Goal: Navigation & Orientation: Find specific page/section

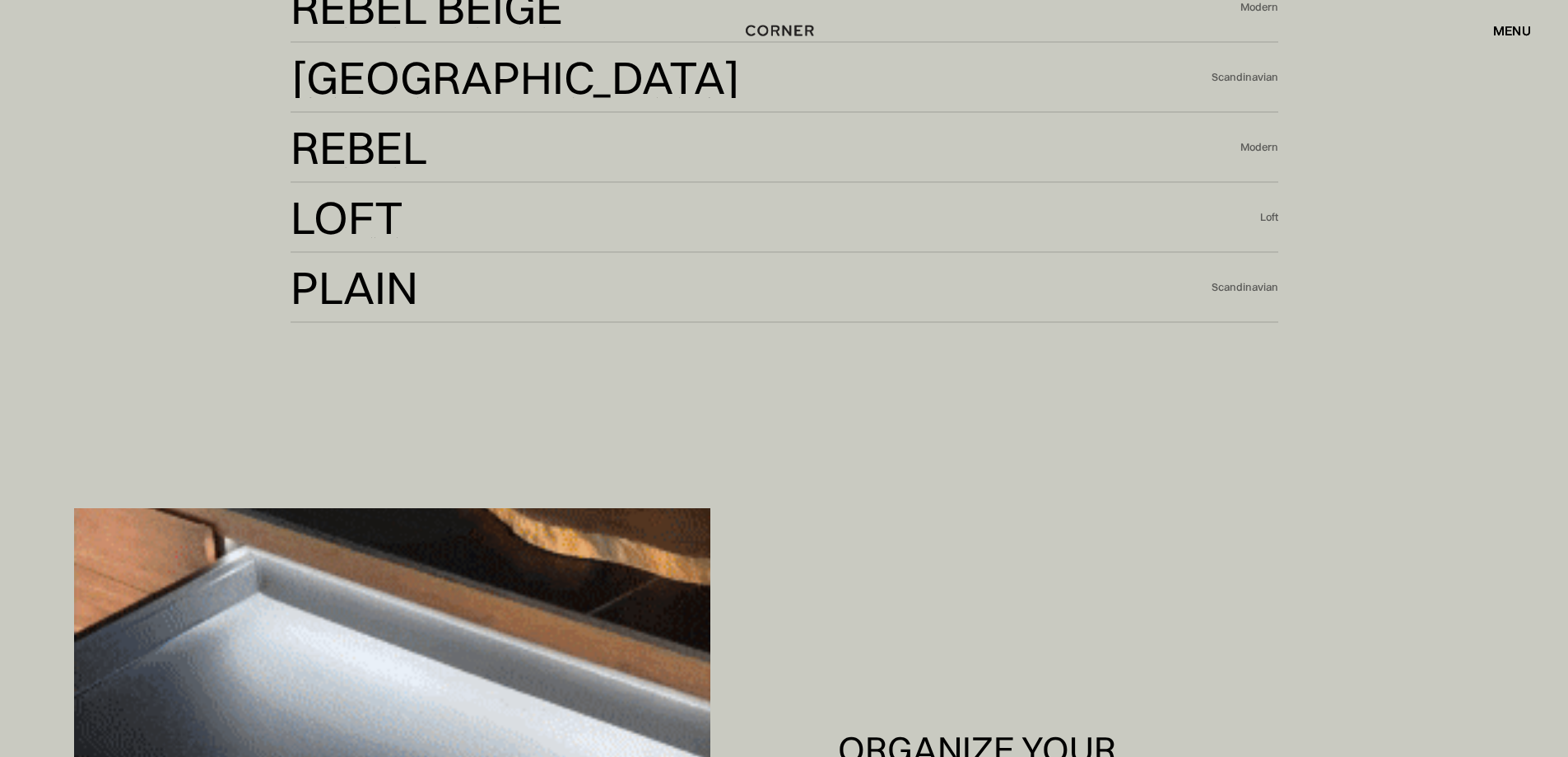
scroll to position [4695, 0]
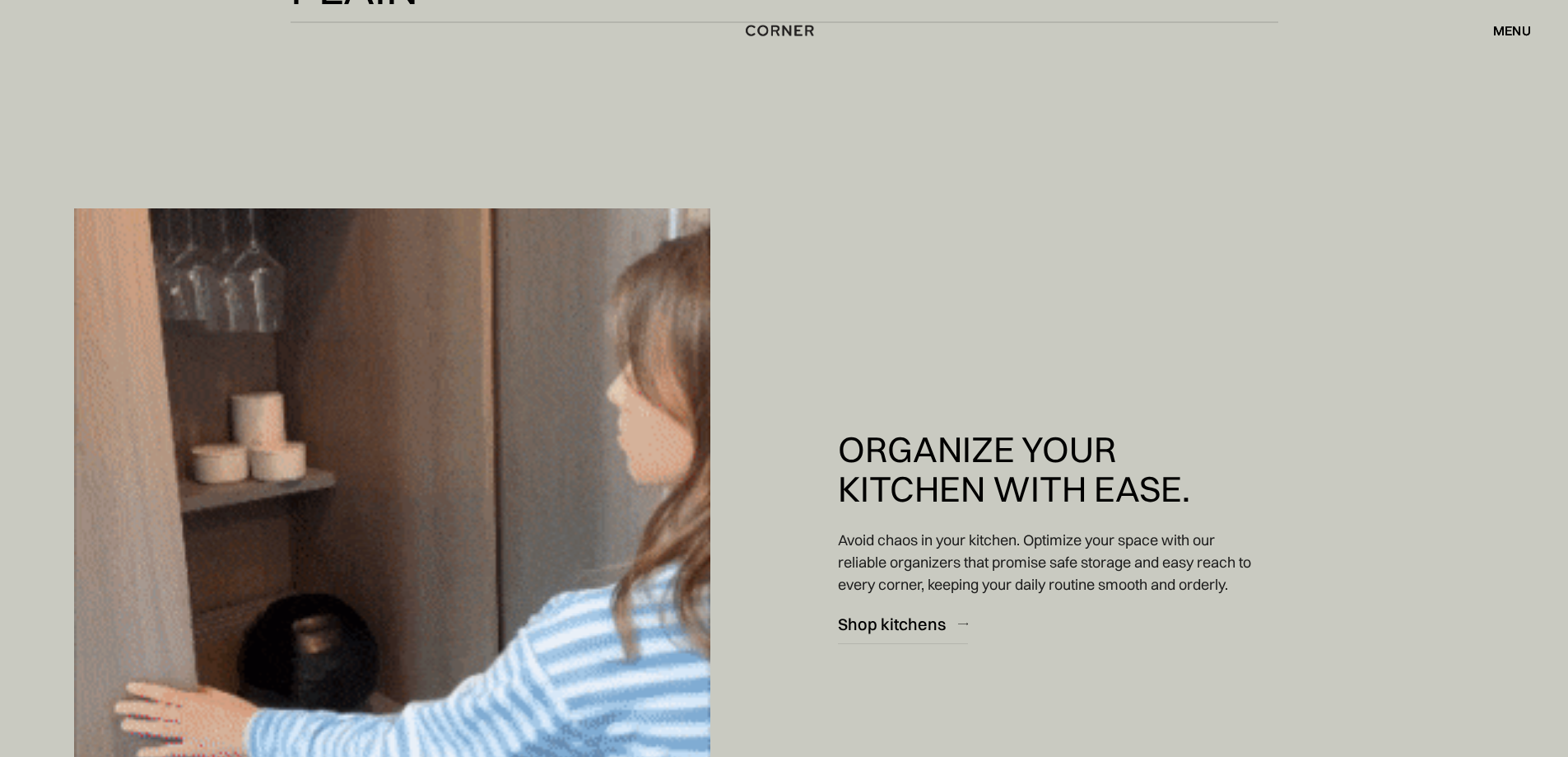
click at [1525, 45] on div "Shop Kitchens Shop Kitchens How it works How it works Projects Projects Inspira…" at bounding box center [784, 30] width 1568 height 61
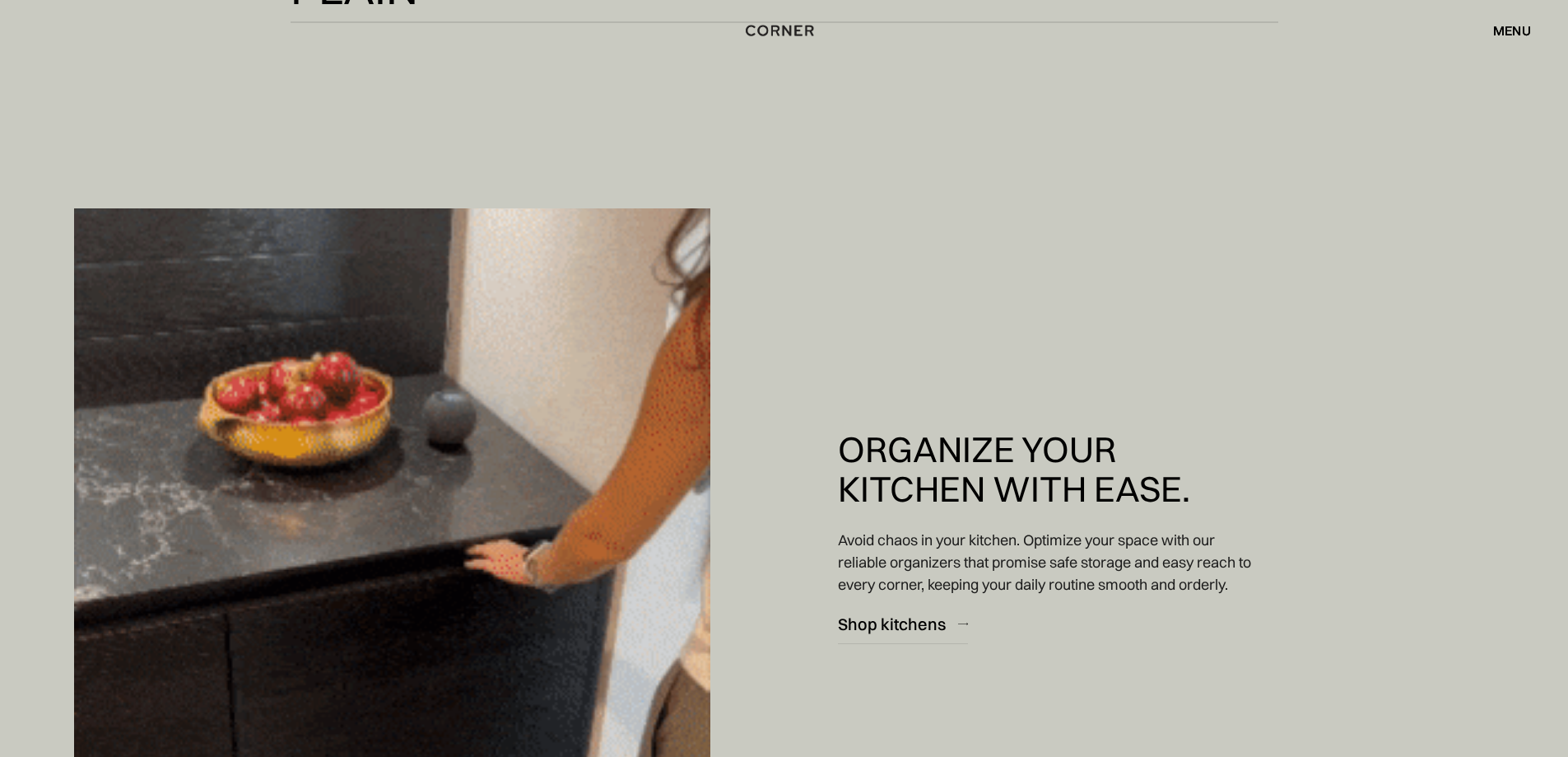
click at [1523, 33] on div "menu" at bounding box center [1511, 30] width 38 height 13
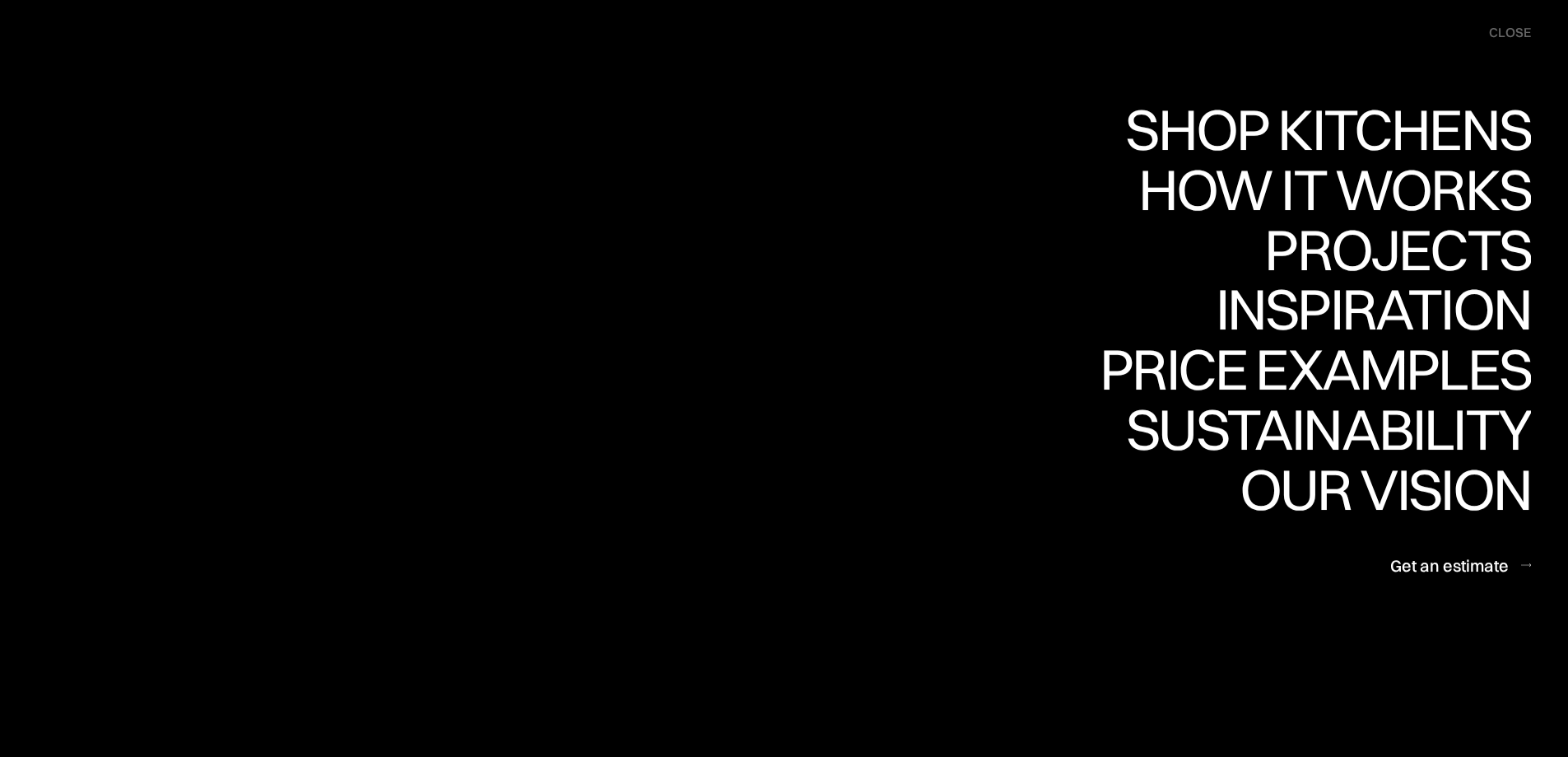
click at [1523, 33] on div "close" at bounding box center [1510, 33] width 42 height 18
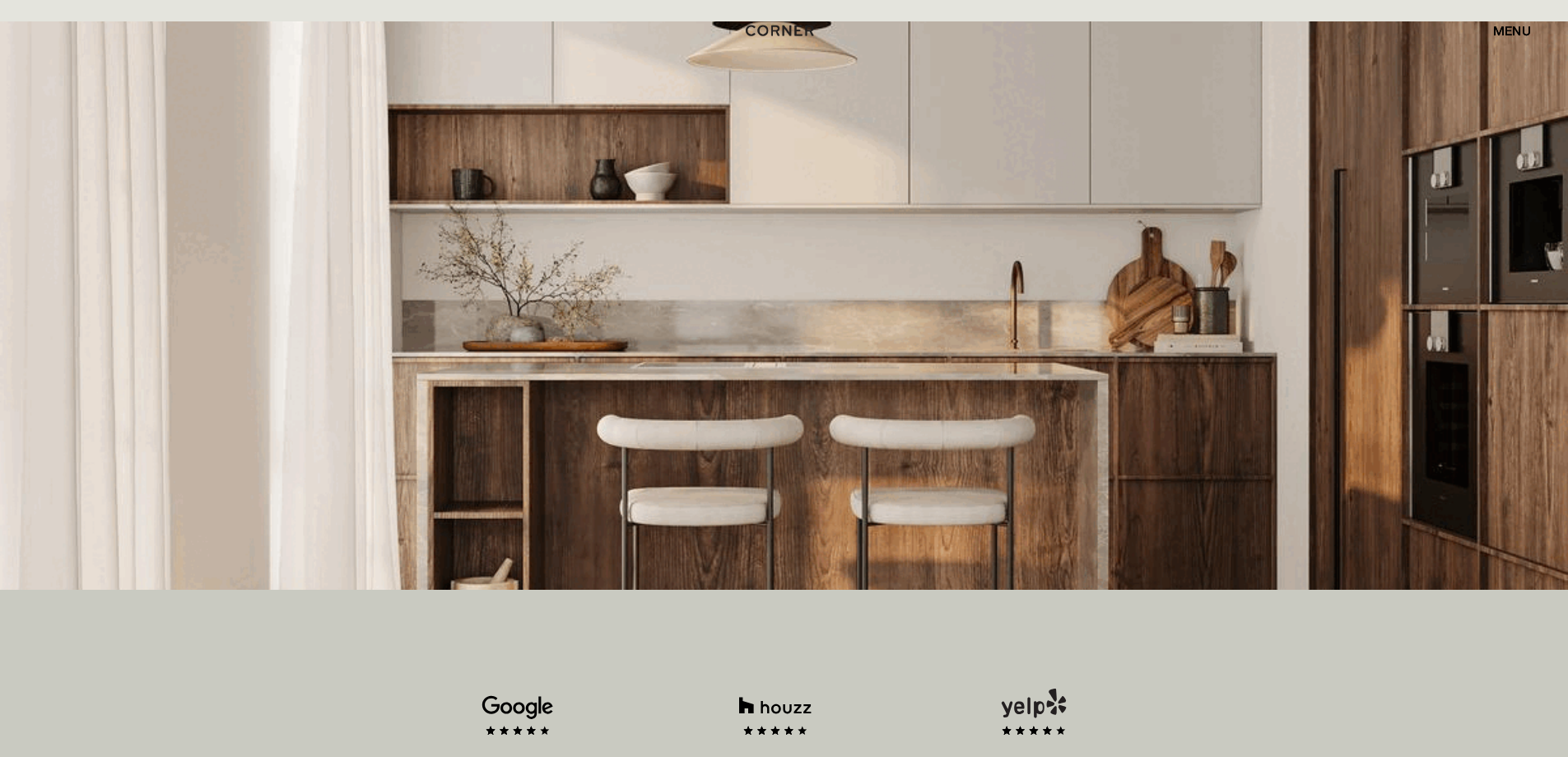
scroll to position [0, 0]
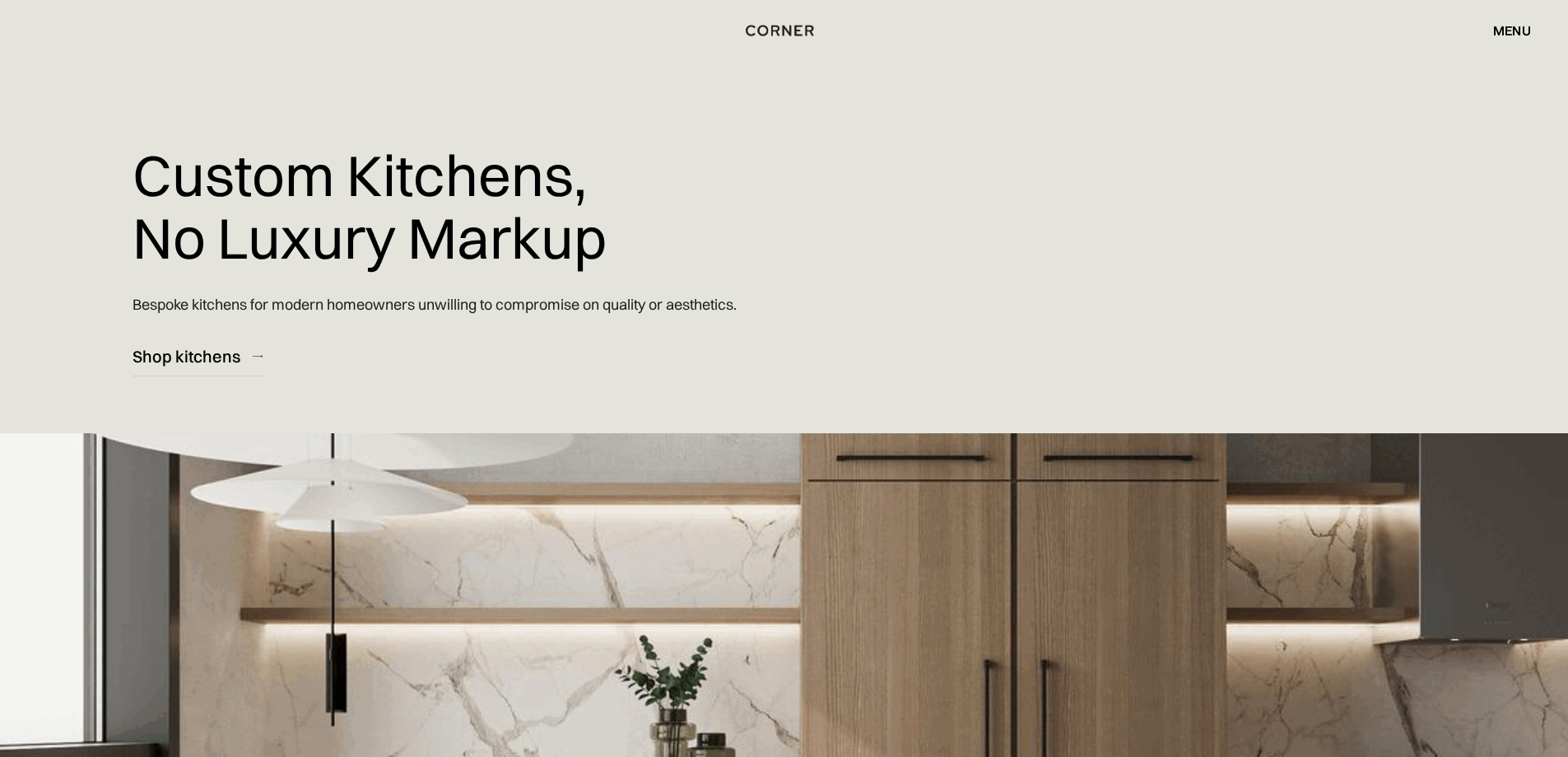
click at [526, 330] on div "Custom Kitchens, No Luxury Markup Bespoke kitchens for modern homeowners unwill…" at bounding box center [585, 188] width 907 height 376
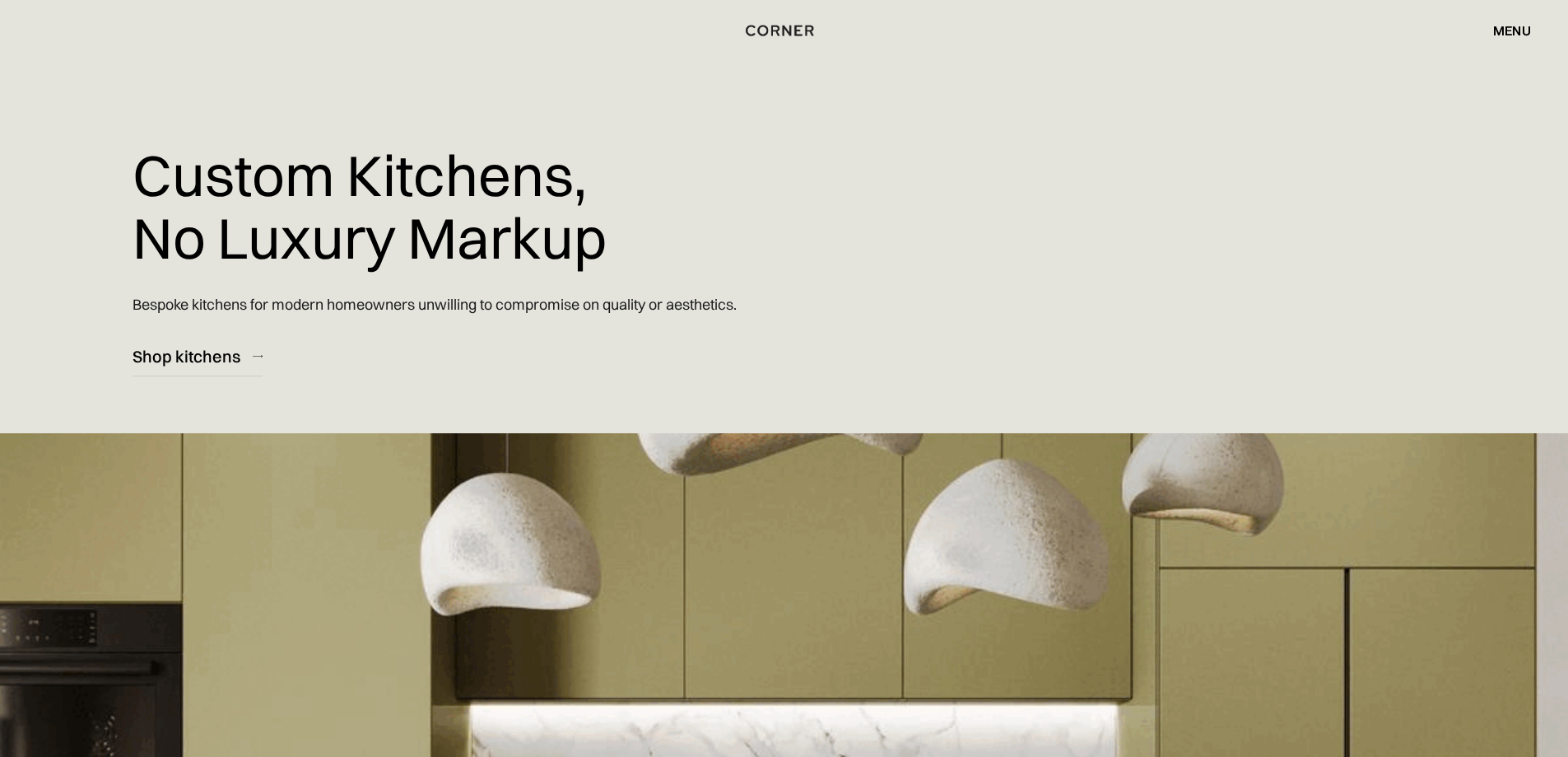
click at [523, 300] on p "Bespoke kitchens for modern homeowners unwilling to compromise on quality or ae…" at bounding box center [435, 304] width 604 height 47
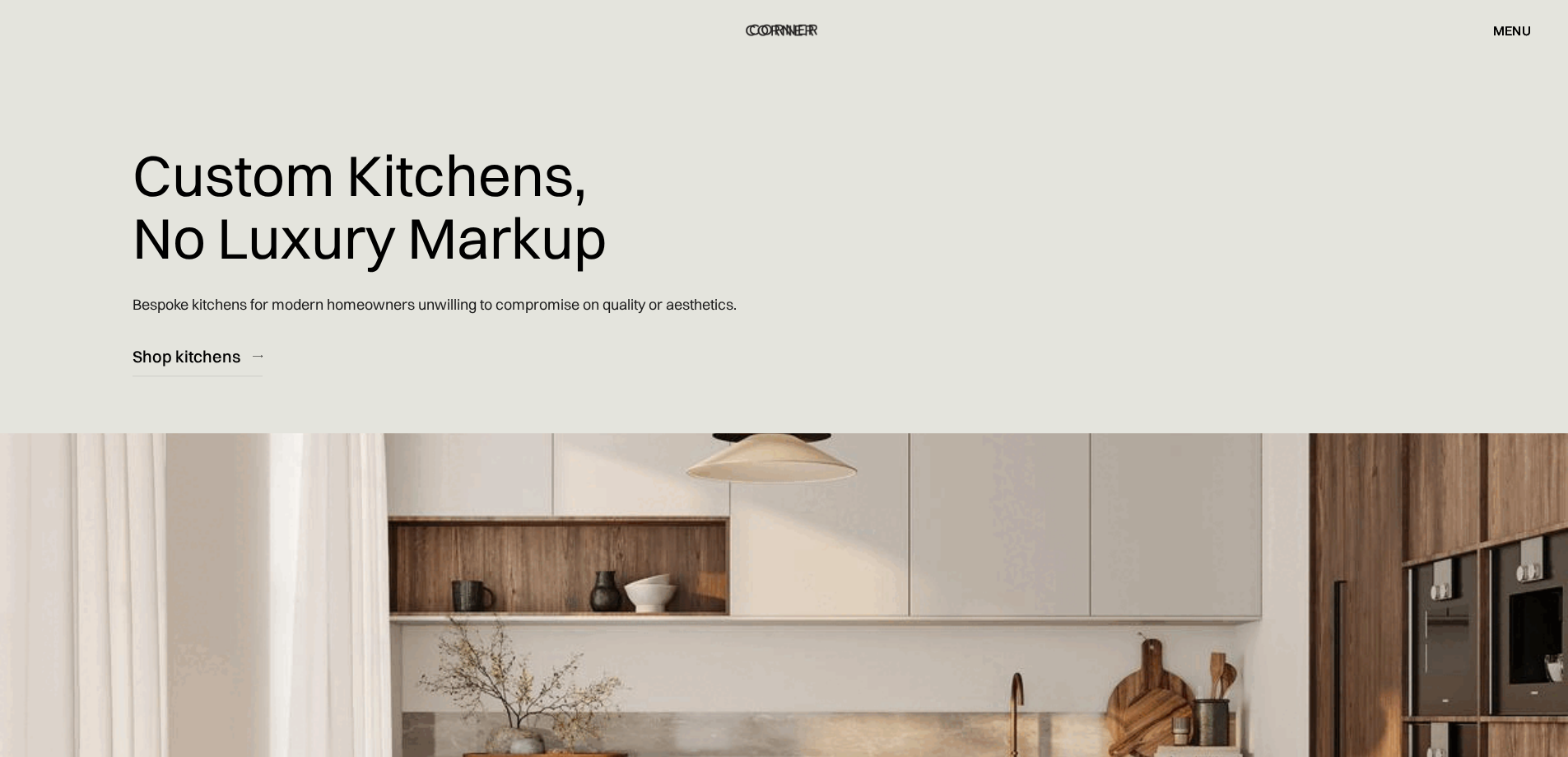
click at [792, 28] on img "home" at bounding box center [784, 29] width 68 height 21
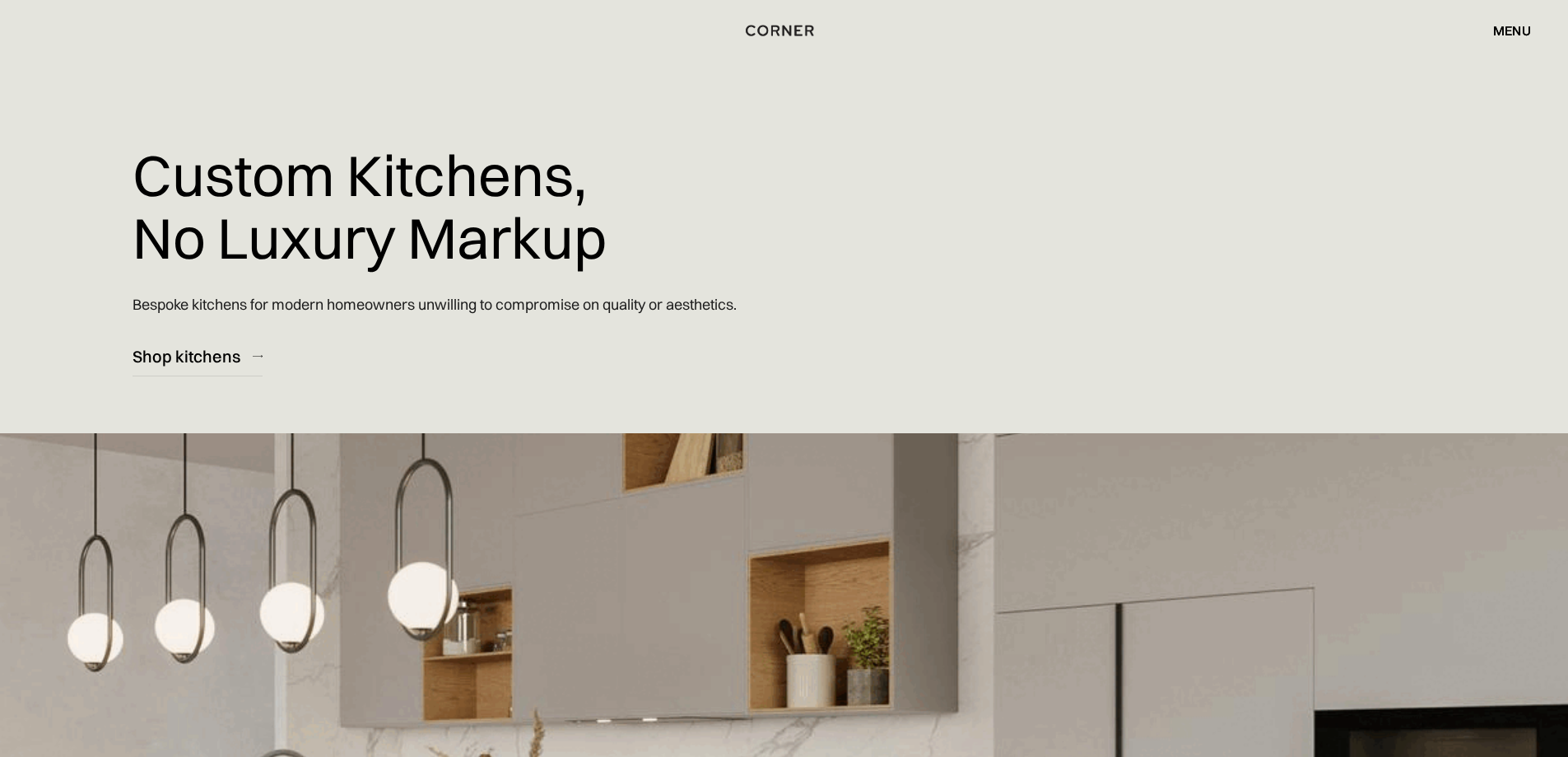
click at [1176, 200] on div "Custom Kitchens, No Luxury Markup Bespoke kitchens for modern homeowners unwill…" at bounding box center [784, 501] width 1568 height 1001
